Goal: Task Accomplishment & Management: Use online tool/utility

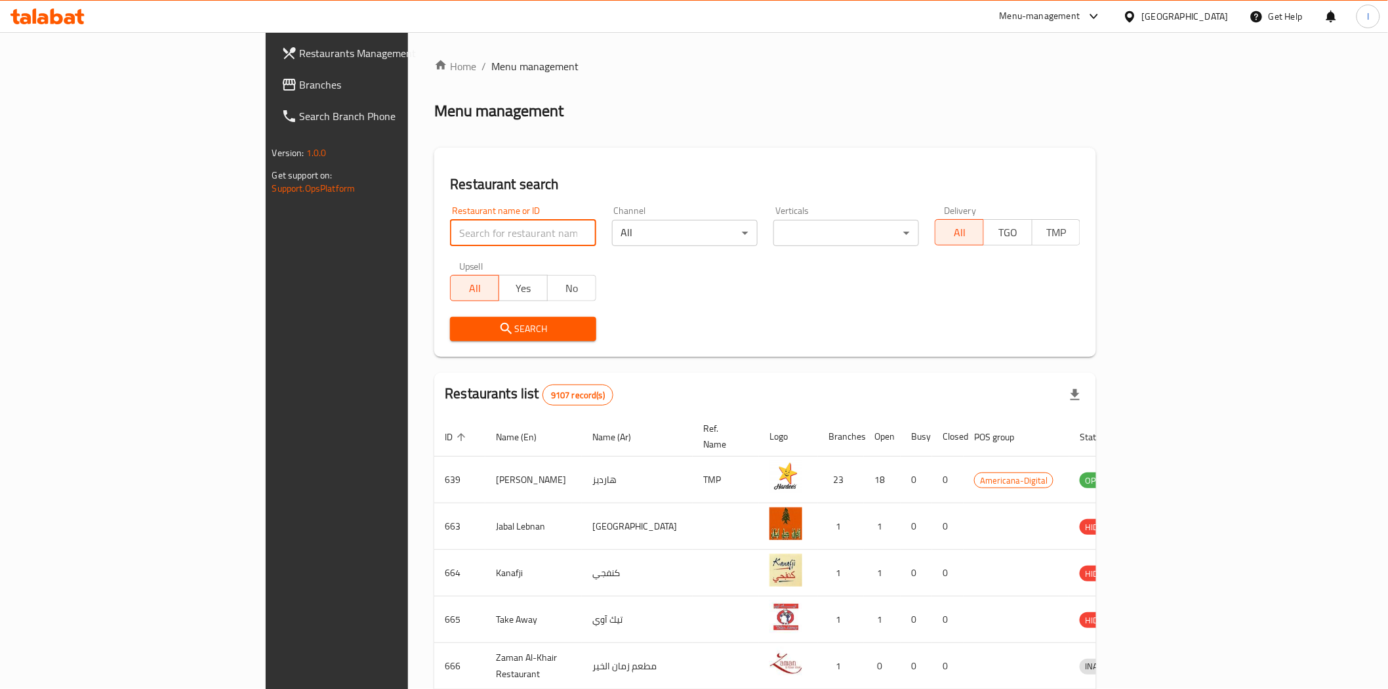
click at [450, 236] on input "search" at bounding box center [523, 233] width 146 height 26
paste input "Kopi Kade"
type input "Kopi Kade"
click at [460, 331] on span "Search" at bounding box center [522, 329] width 125 height 16
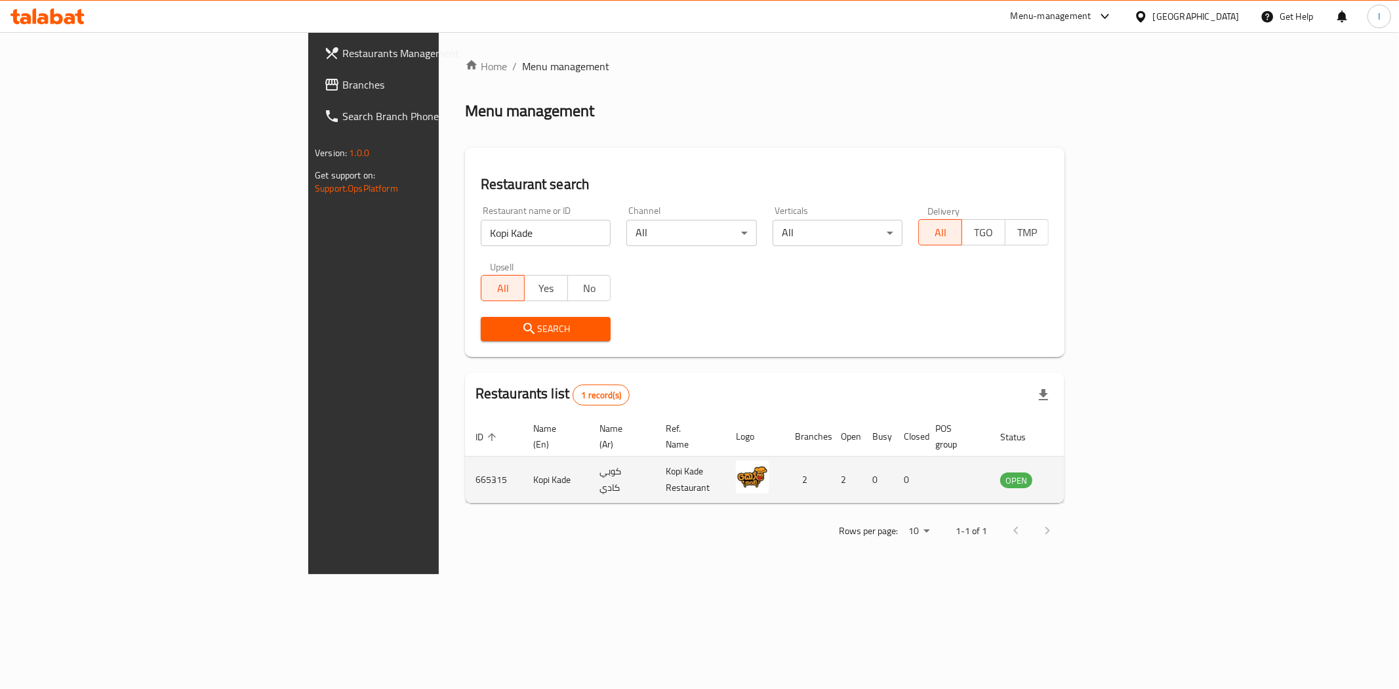
click at [1082, 477] on icon "enhanced table" at bounding box center [1079, 479] width 5 height 5
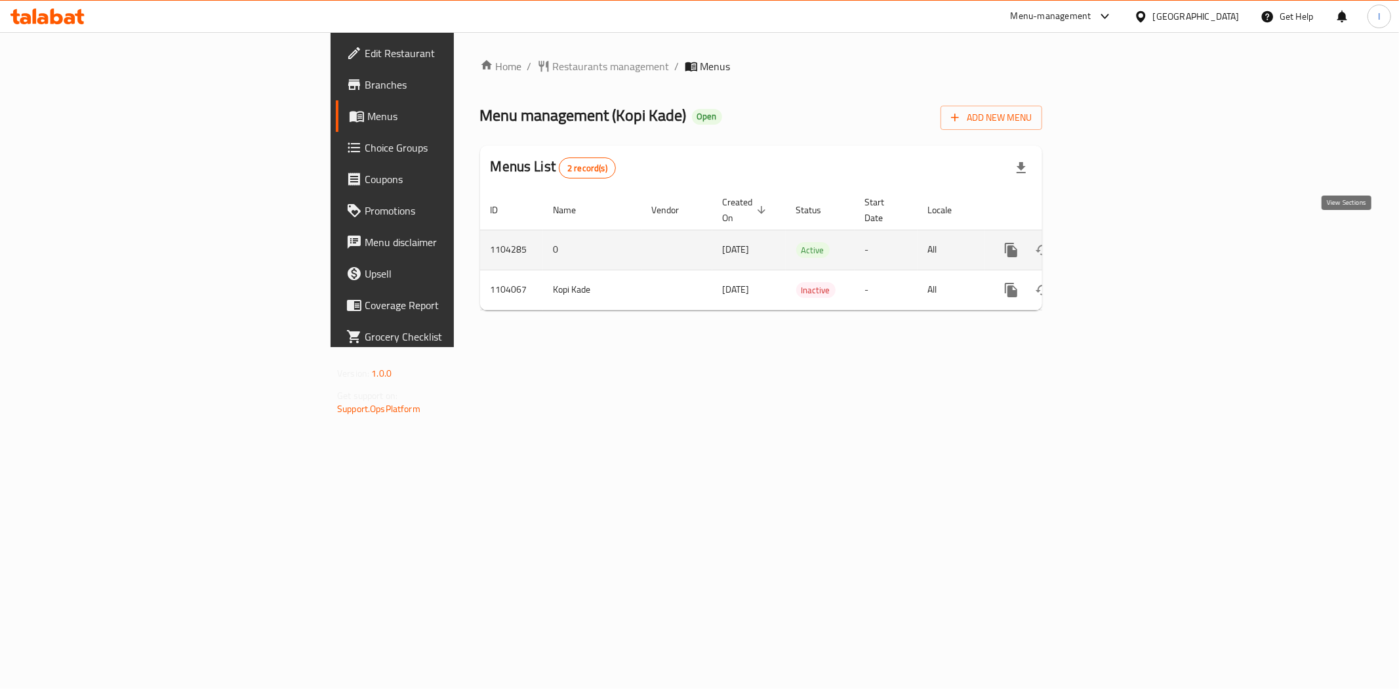
click at [1114, 242] on icon "enhanced table" at bounding box center [1106, 250] width 16 height 16
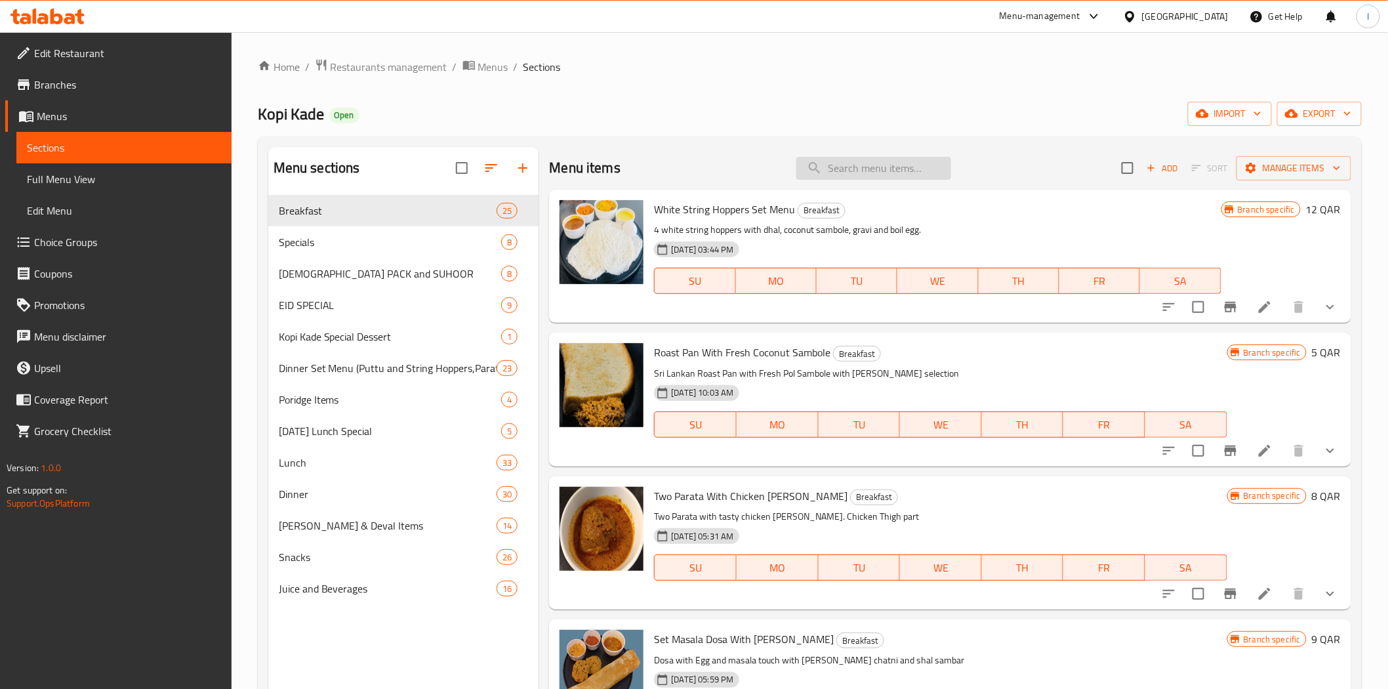
click at [881, 167] on input "search" at bounding box center [873, 168] width 155 height 23
paste input "Parata Fry"
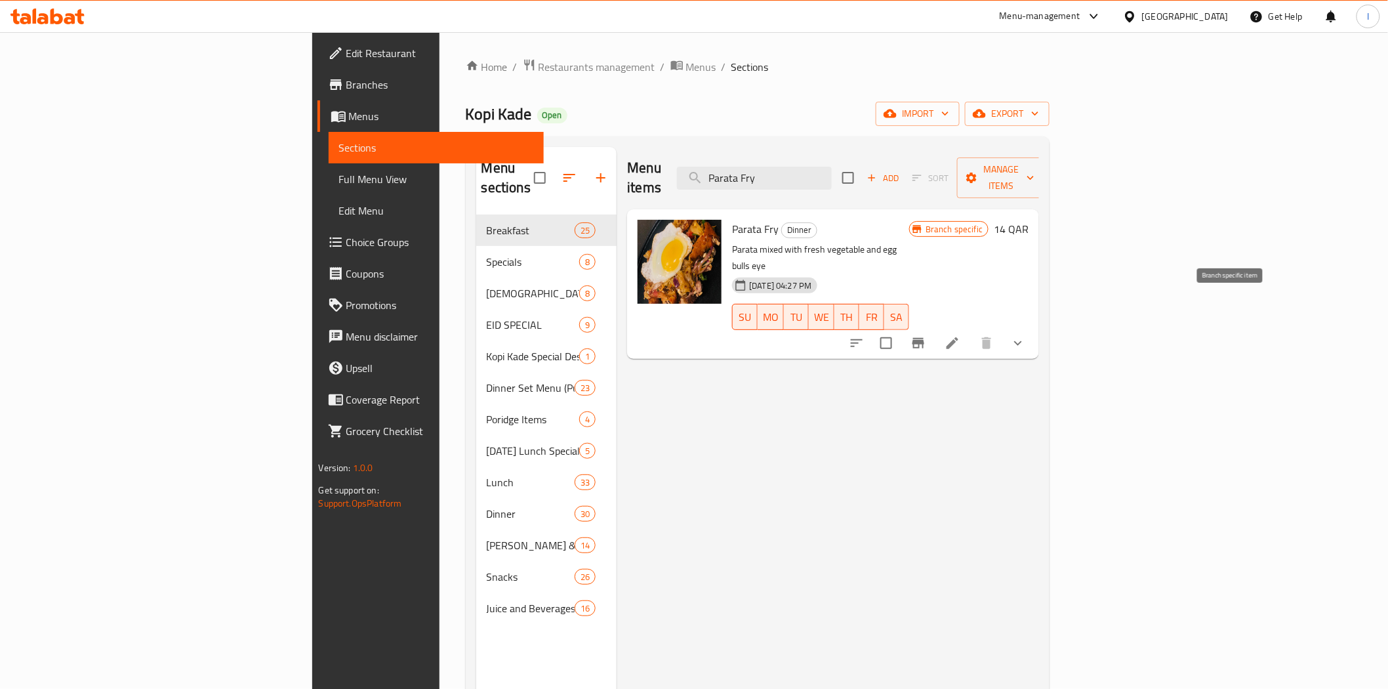
click at [924, 338] on icon "Branch-specific-item" at bounding box center [918, 343] width 12 height 10
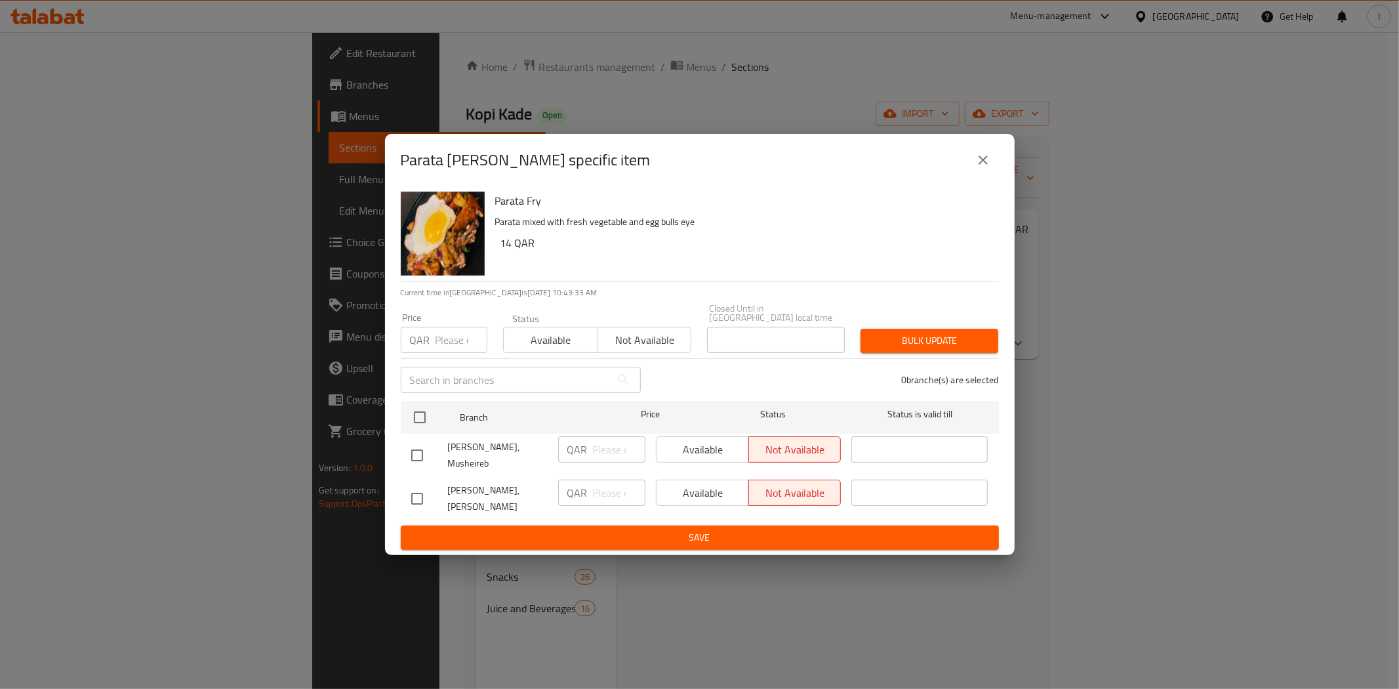
click at [850, 105] on div "Parata [PERSON_NAME] specific item Parata Fry Parata mixed with fresh vegetable…" at bounding box center [699, 344] width 1399 height 689
click at [975, 168] on icon "close" at bounding box center [983, 160] width 16 height 16
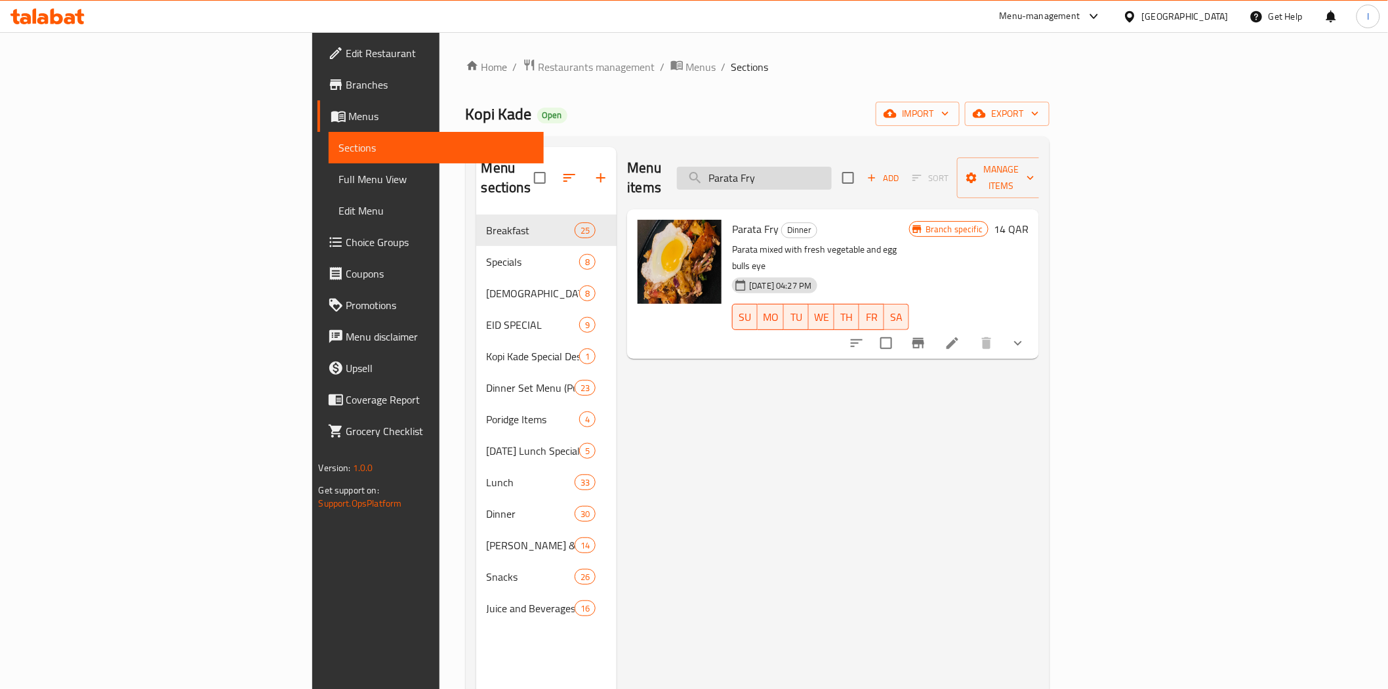
click at [832, 168] on input "Parata Fry" at bounding box center [754, 178] width 155 height 23
paste input "kottu"
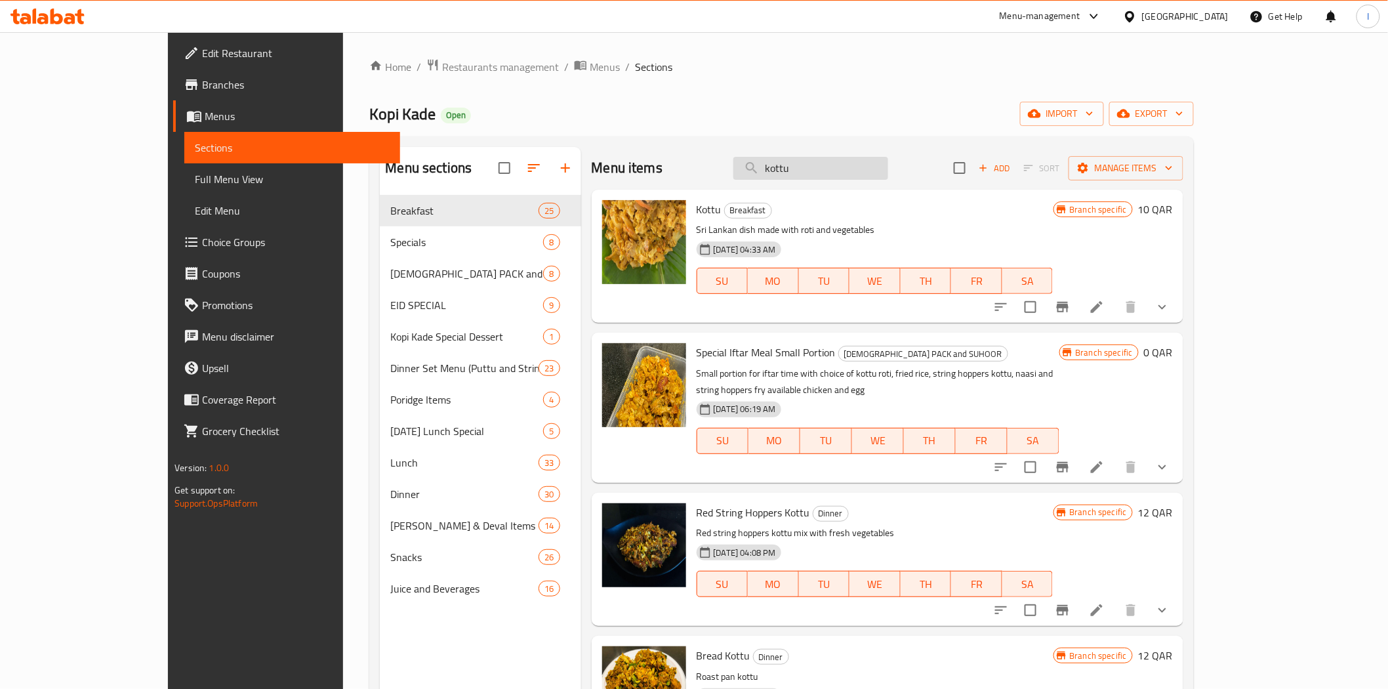
click at [885, 160] on input "kottu" at bounding box center [810, 168] width 155 height 23
paste input "Special chicken fried Rice"
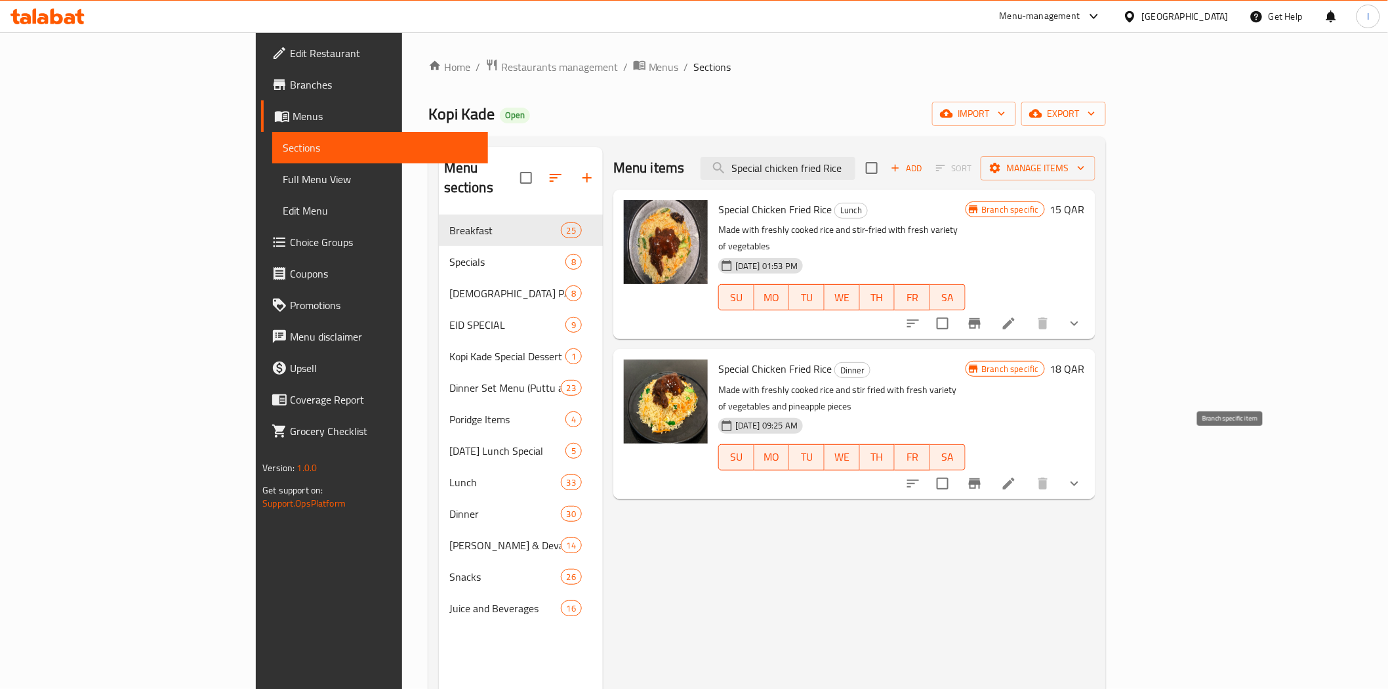
type input "Special chicken fried Rice"
click at [982, 475] on icon "Branch-specific-item" at bounding box center [975, 483] width 16 height 16
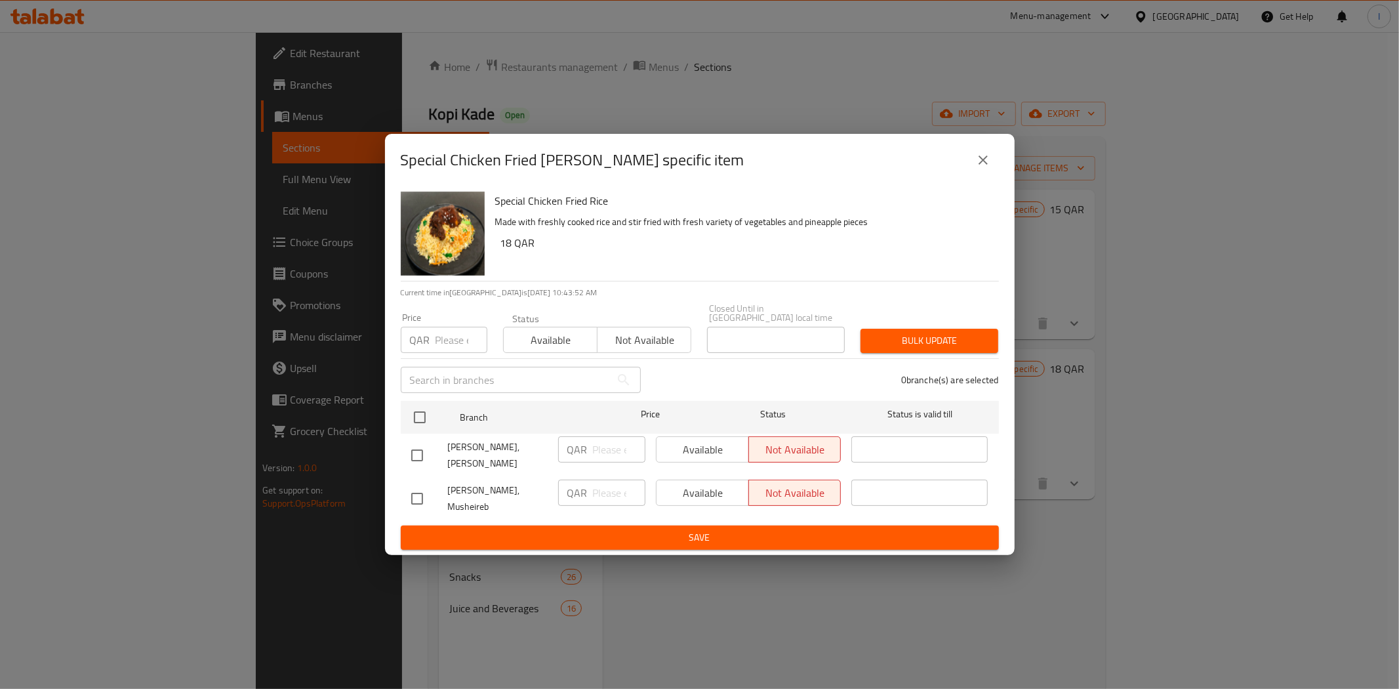
click at [982, 168] on icon "close" at bounding box center [983, 160] width 16 height 16
